Goal: Task Accomplishment & Management: Manage account settings

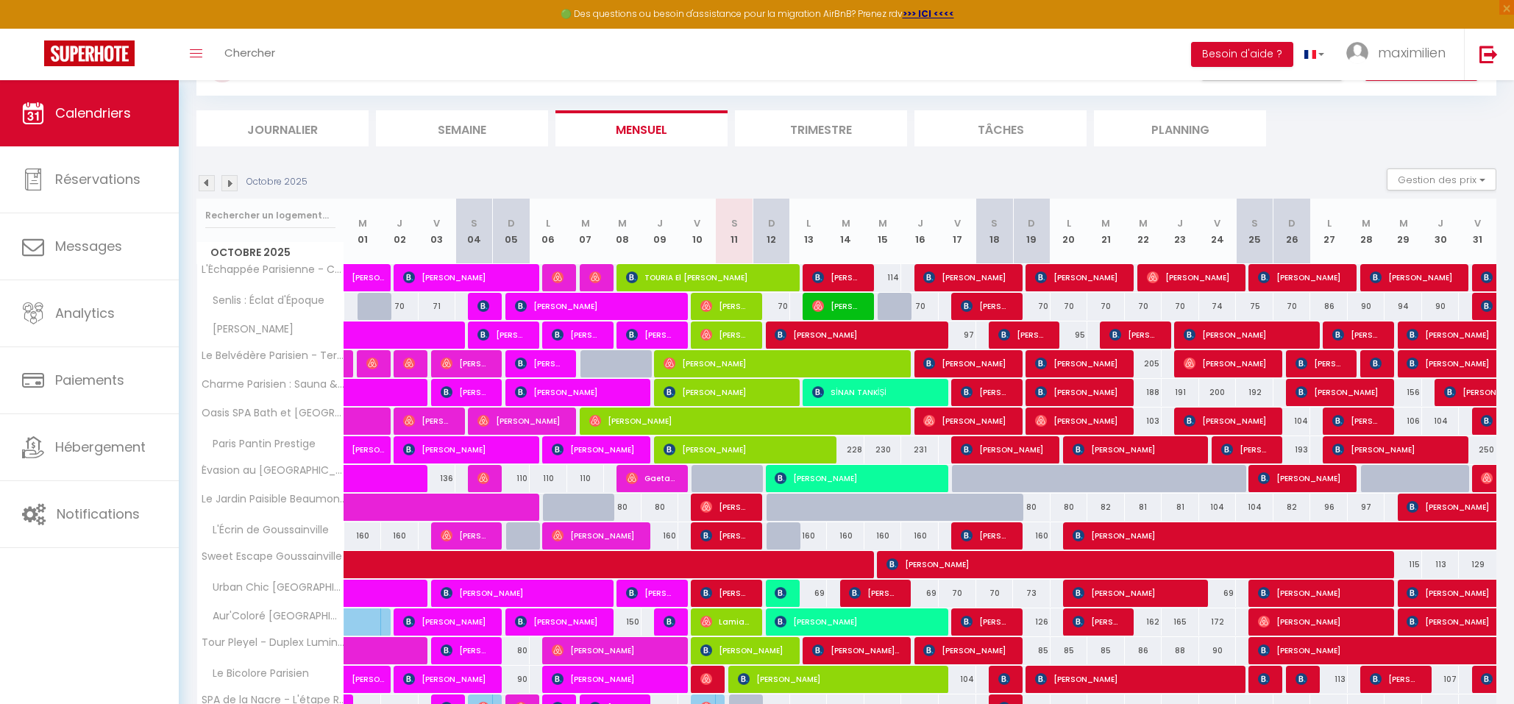
scroll to position [311, 0]
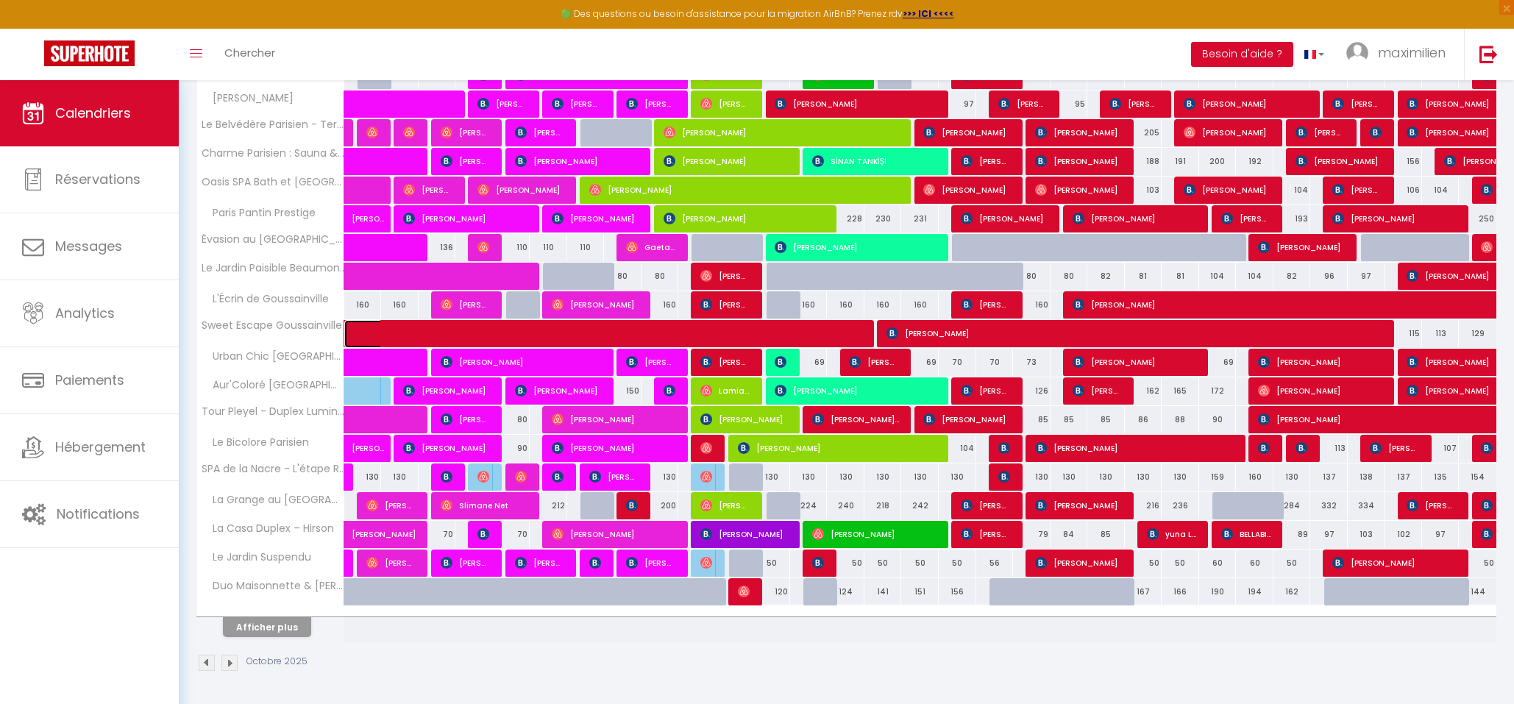
click at [588, 325] on span at bounding box center [603, 334] width 474 height 28
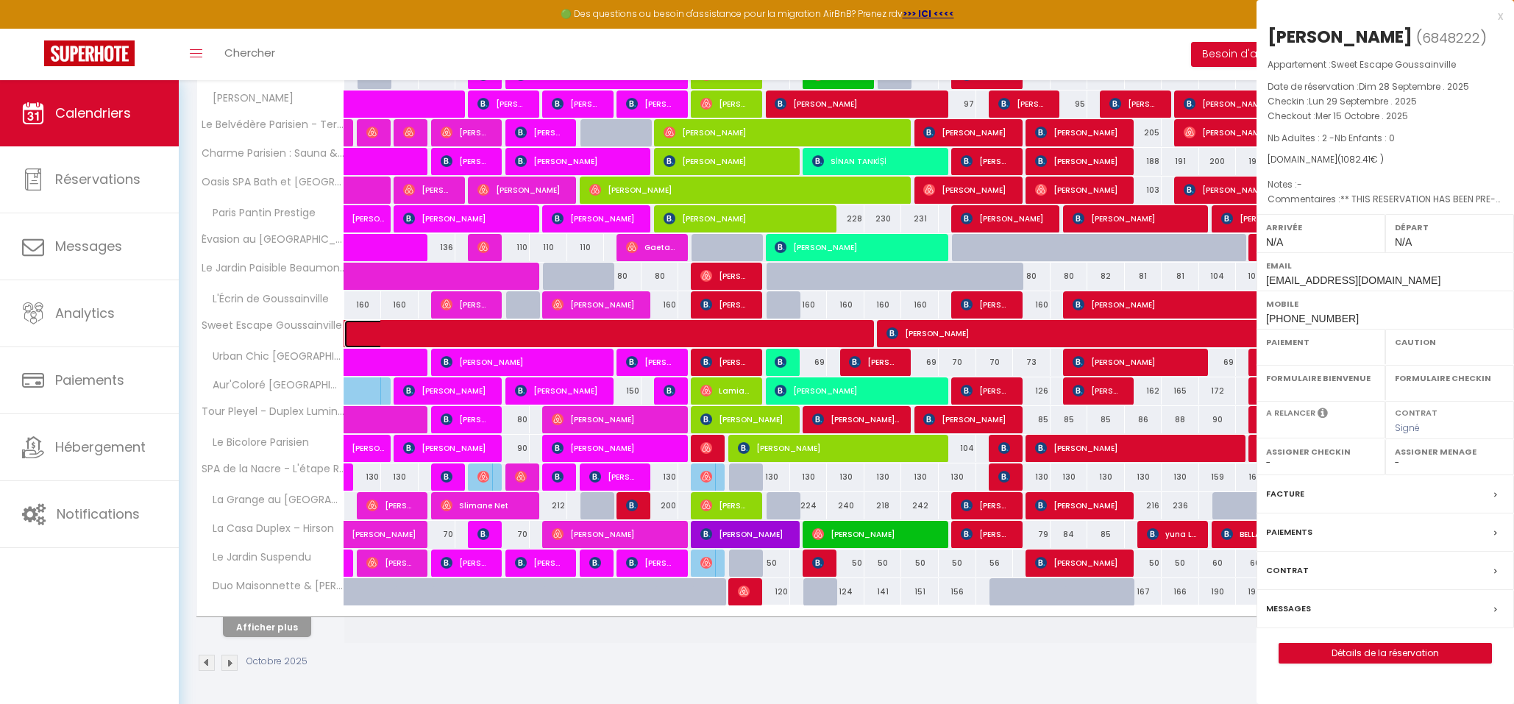
select select "OK"
select select "0"
select select "1"
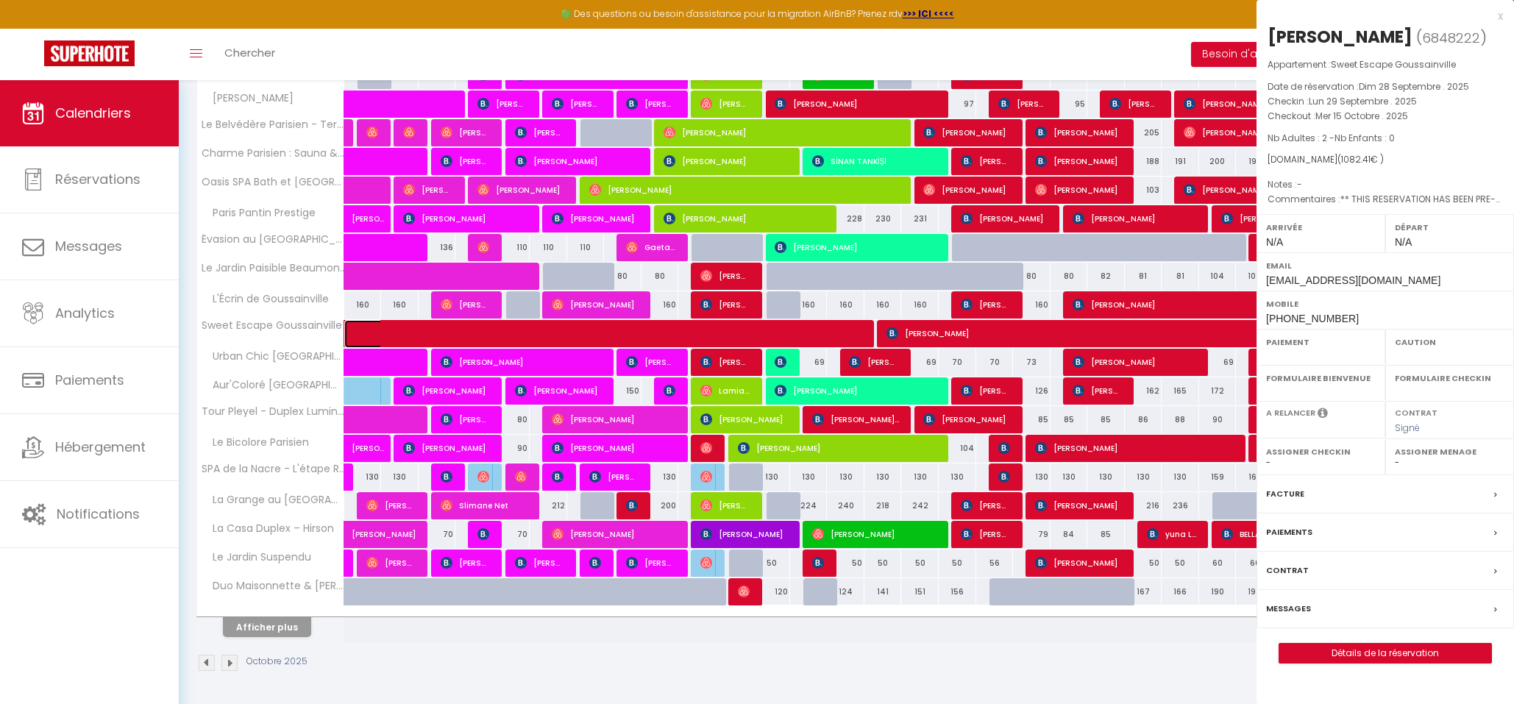
select select
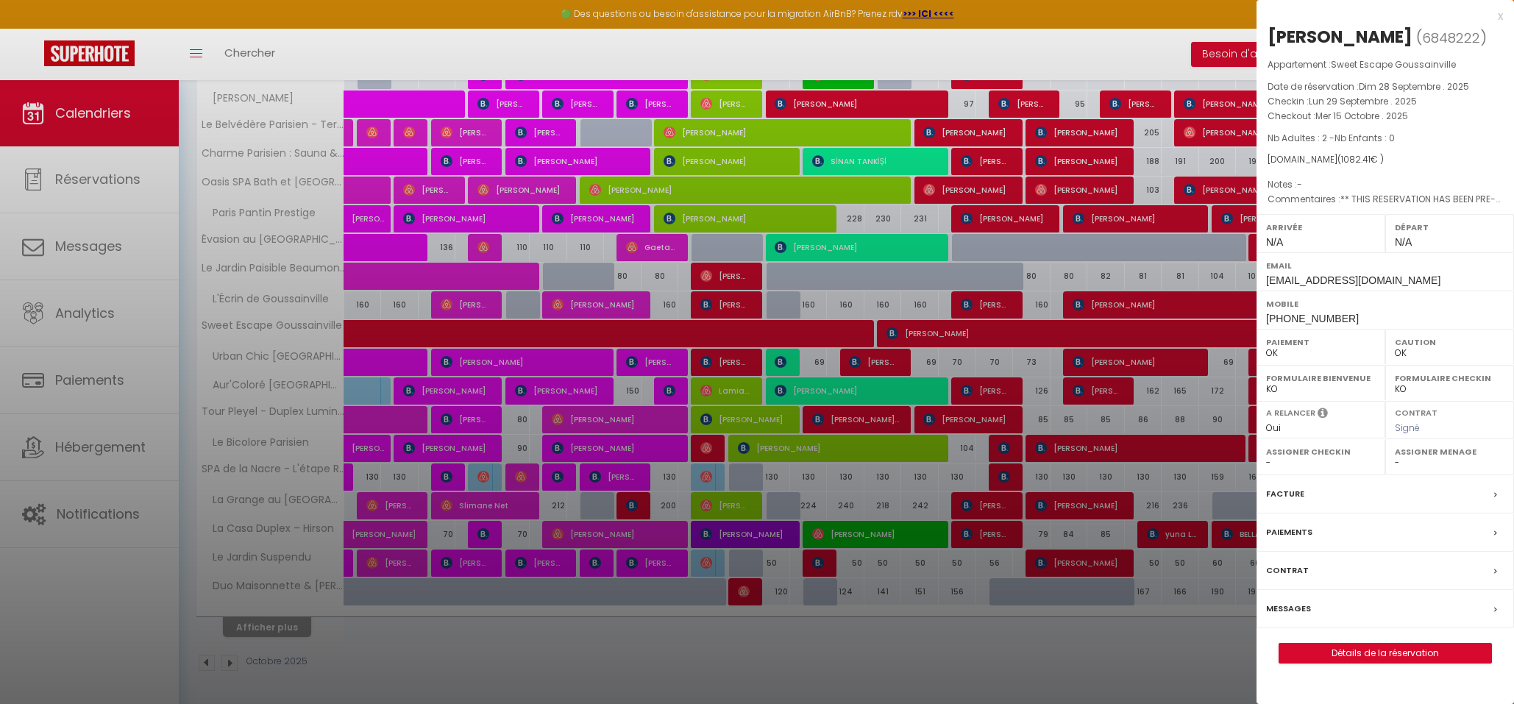
click at [1496, 13] on div "x" at bounding box center [1380, 16] width 246 height 18
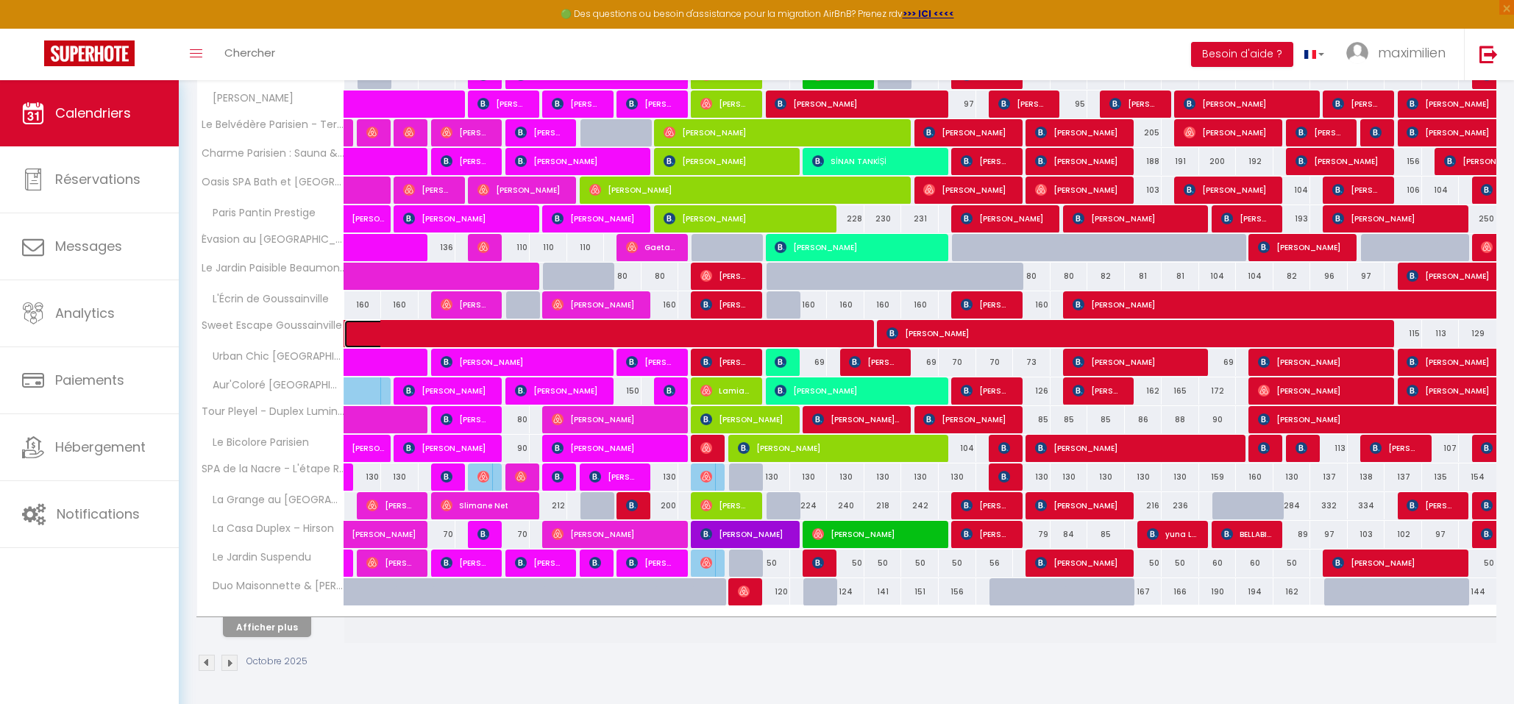
click at [591, 323] on span at bounding box center [603, 334] width 474 height 28
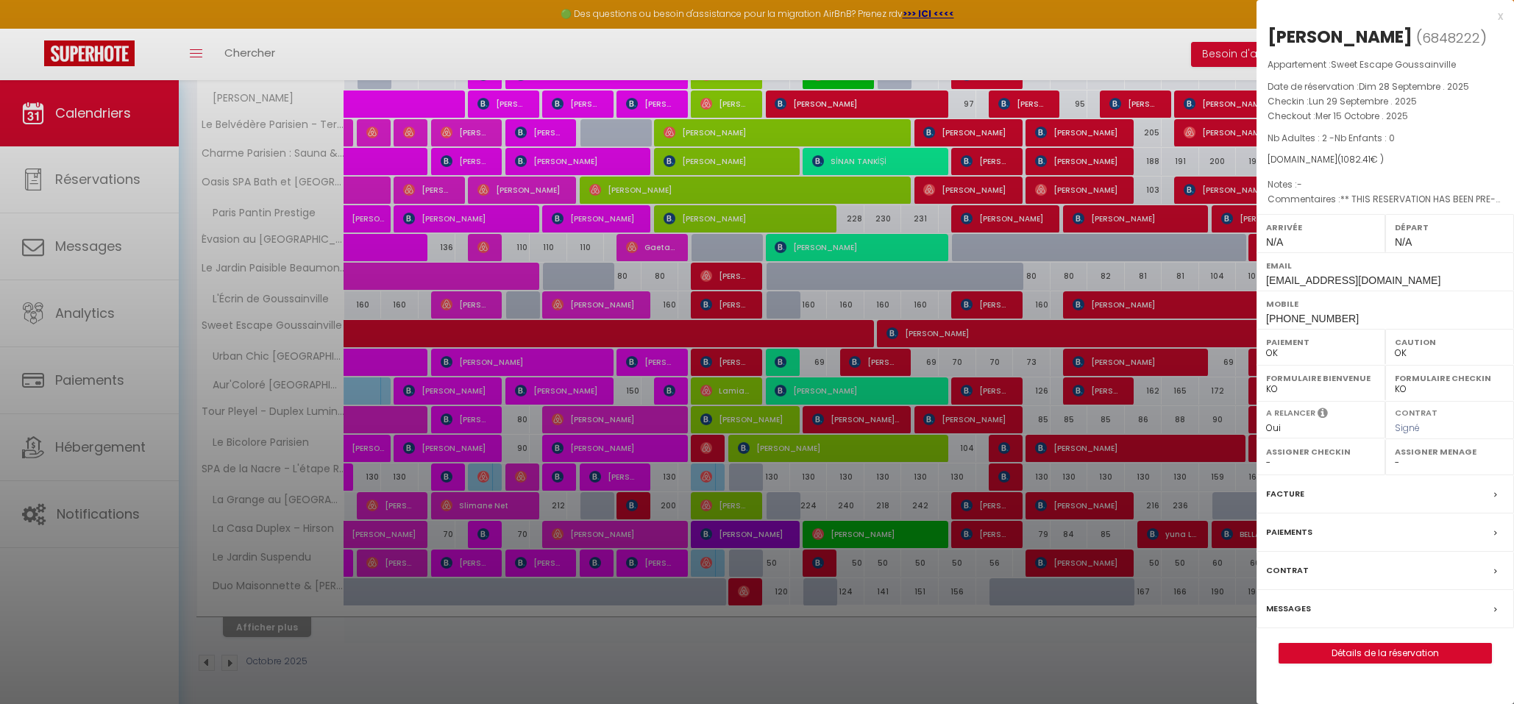
click at [1499, 18] on div "x" at bounding box center [1380, 16] width 246 height 18
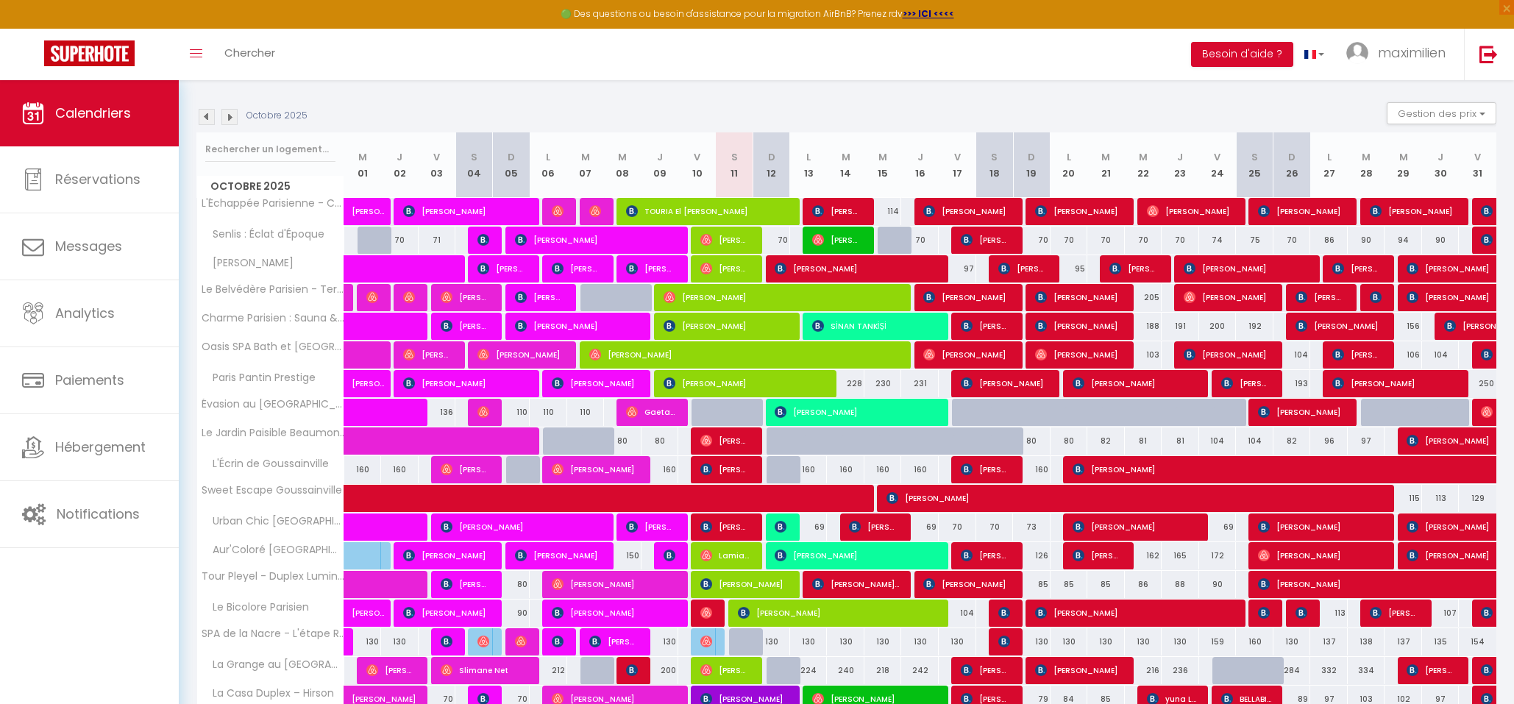
scroll to position [135, 0]
